Goal: Task Accomplishment & Management: Use online tool/utility

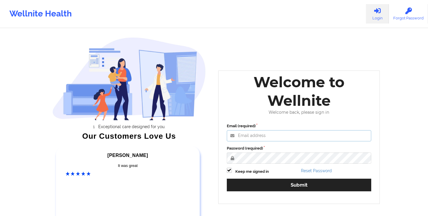
click at [273, 137] on input "Email (required)" at bounding box center [299, 135] width 145 height 11
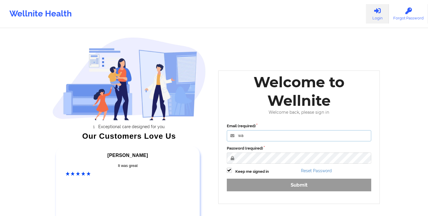
type input "[PERSON_NAME][EMAIL_ADDRESS][DOMAIN_NAME]"
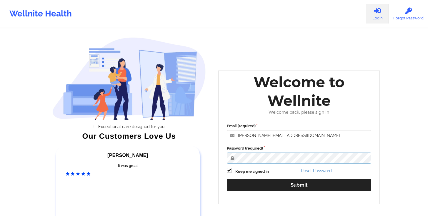
click at [227, 179] on button "Submit" at bounding box center [299, 185] width 145 height 13
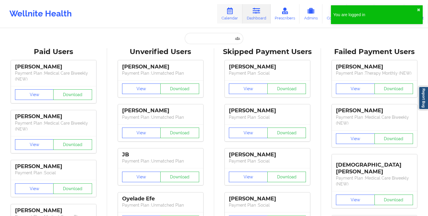
click at [239, 18] on link "Calendar" at bounding box center [229, 13] width 25 height 19
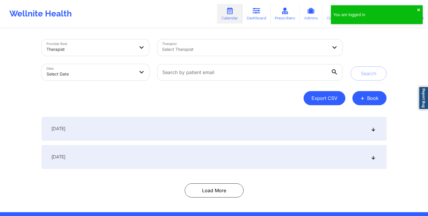
click at [342, 96] on button "Export CSV" at bounding box center [325, 98] width 42 height 14
select select "2025-7"
select select "2025-8"
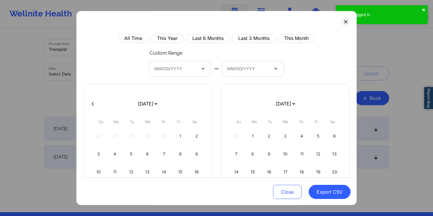
click at [198, 72] on div at bounding box center [203, 69] width 14 height 15
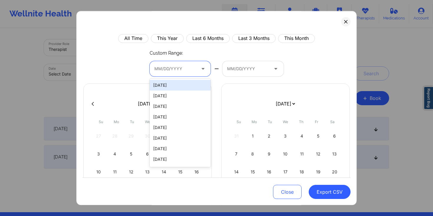
click at [196, 54] on div "Custom Range: [DATE], 1 of 2464. 2464 results available. Use Up and Down to cho…" at bounding box center [217, 63] width 134 height 27
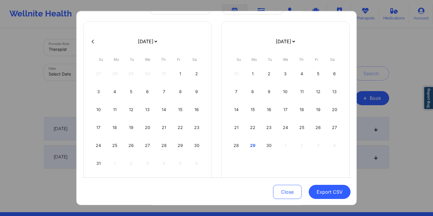
scroll to position [76, 0]
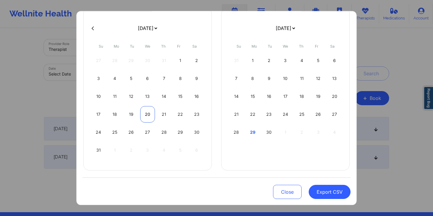
click at [145, 112] on div "20" at bounding box center [147, 115] width 15 height 16
select select "2025-7"
select select "2025-8"
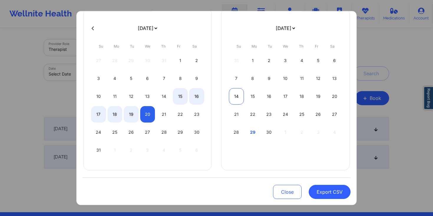
select select "2025-7"
select select "2025-8"
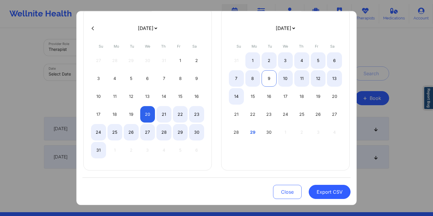
select select "2025-7"
select select "2025-8"
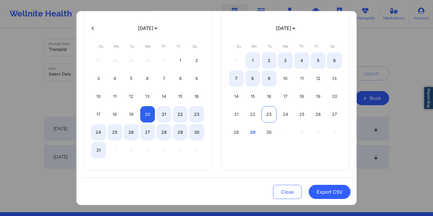
select select "2025-7"
select select "2025-8"
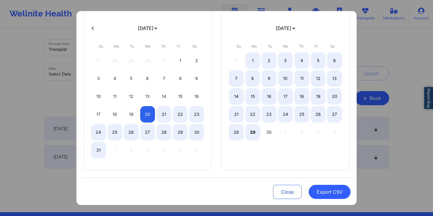
select select "2025-7"
select select "2025-8"
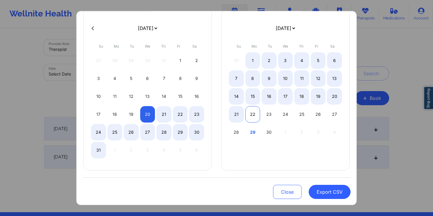
select select "2025-7"
select select "2025-8"
select select "2025-7"
select select "2025-8"
select select "2025-7"
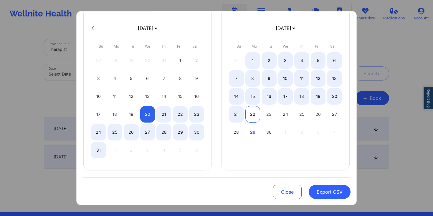
select select "2025-8"
click at [247, 115] on div "22" at bounding box center [252, 115] width 15 height 16
select select "2025-7"
select select "2025-8"
click at [323, 195] on button "Export CSV" at bounding box center [330, 192] width 42 height 14
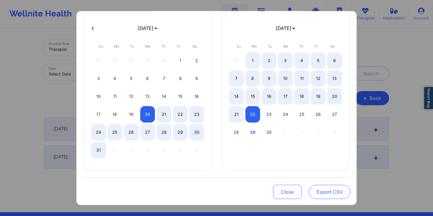
select select "2025-7"
select select "2025-8"
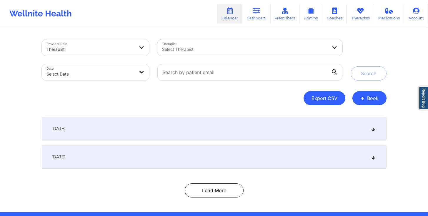
click at [322, 104] on button "Export CSV" at bounding box center [325, 98] width 42 height 14
select select "2025-7"
select select "2025-8"
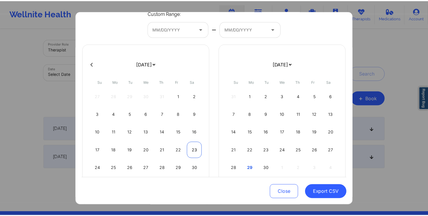
scroll to position [75, 0]
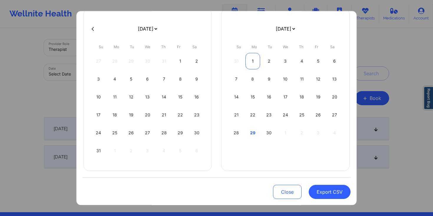
click at [251, 64] on div "1" at bounding box center [252, 61] width 15 height 16
select select "2025-7"
select select "2025-8"
select select "2025-7"
select select "2025-8"
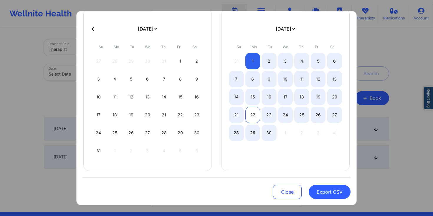
select select "2025-7"
select select "2025-8"
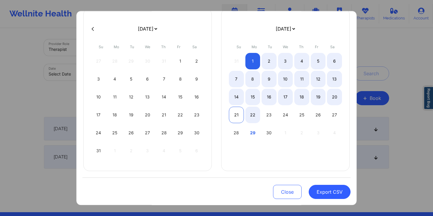
select select "2025-7"
select select "2025-8"
click at [239, 117] on div "21" at bounding box center [236, 115] width 15 height 16
select select "2025-7"
select select "2025-8"
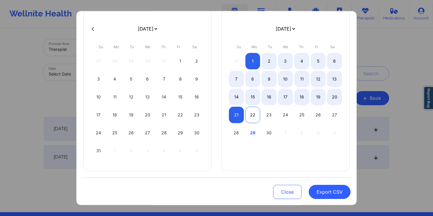
click at [249, 119] on div "22" at bounding box center [252, 115] width 15 height 16
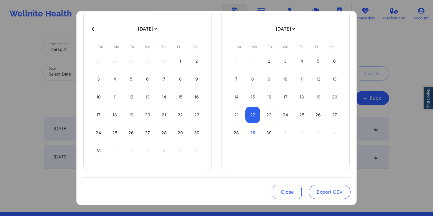
select select "2025-7"
select select "2025-8"
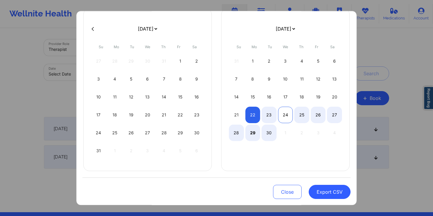
select select "2025-7"
select select "2025-8"
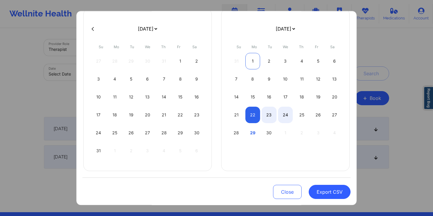
select select "2025-7"
select select "2025-8"
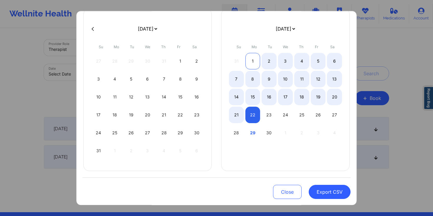
click at [254, 60] on div "1" at bounding box center [252, 61] width 15 height 16
select select "2025-7"
select select "2025-8"
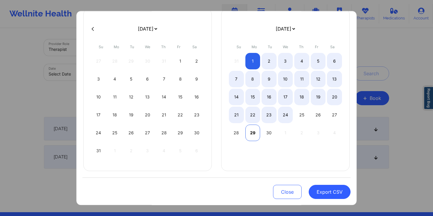
select select "2025-7"
select select "2025-8"
select select "2025-7"
select select "2025-8"
click at [246, 113] on div "22" at bounding box center [252, 115] width 15 height 16
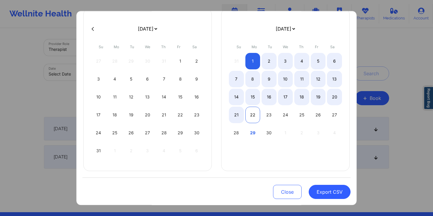
select select "2025-7"
select select "2025-8"
click at [325, 190] on button "Export CSV" at bounding box center [330, 192] width 42 height 14
select select "2025-7"
select select "2025-8"
